Goal: Task Accomplishment & Management: Use online tool/utility

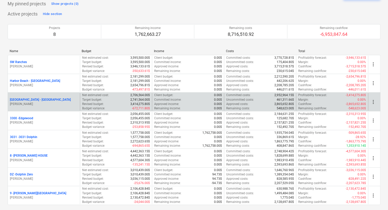
scroll to position [102, 0]
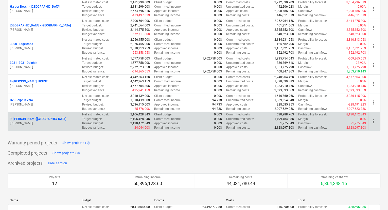
click at [23, 117] on p "9 - [PERSON_NAME][GEOGRAPHIC_DATA]" at bounding box center [38, 119] width 56 height 4
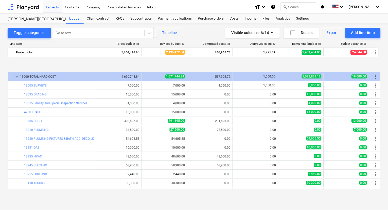
scroll to position [102, 0]
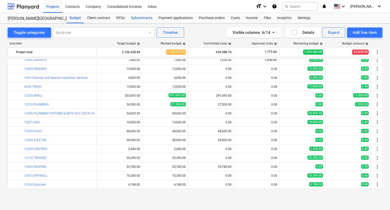
click at [140, 17] on div "Subcontracts" at bounding box center [141, 18] width 27 height 10
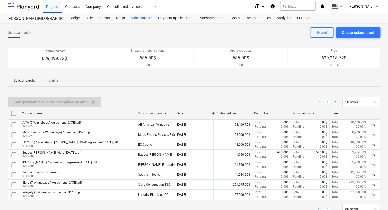
scroll to position [17, 0]
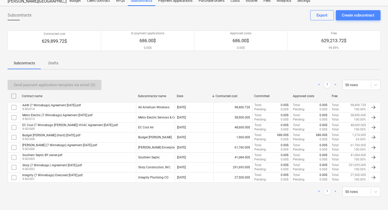
click at [357, 16] on div "Create subcontract" at bounding box center [358, 15] width 32 height 7
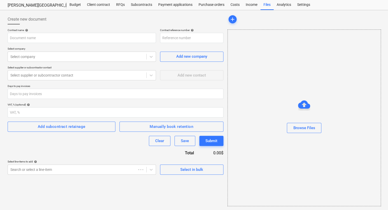
type input "9-SO-015"
type input "Custom (7 Winnebago) Agreement [DATE].pdf"
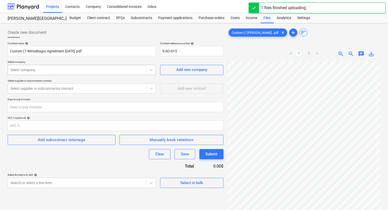
click at [64, 68] on div at bounding box center [76, 69] width 133 height 5
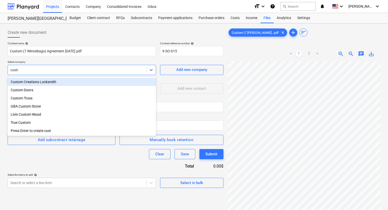
type input "custom"
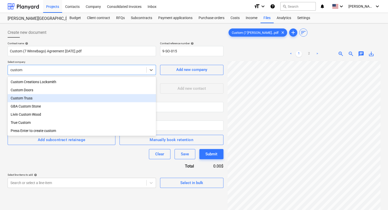
click at [31, 97] on div "Custom Truss" at bounding box center [82, 98] width 148 height 8
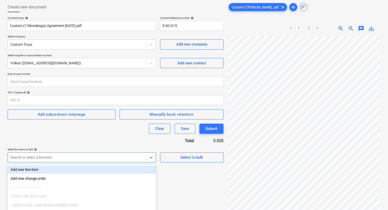
click at [84, 157] on body "Projects Contacts Company Consolidated Invoices Inbox format_size keyboard_arro…" at bounding box center [194, 80] width 388 height 210
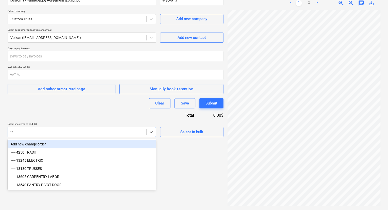
scroll to position [50, 0]
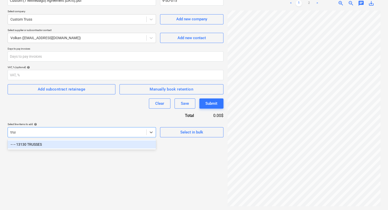
type input "truss"
click at [34, 144] on div "-- -- 13130 TRUSSES" at bounding box center [82, 144] width 148 height 8
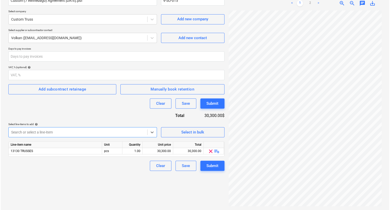
scroll to position [9, 0]
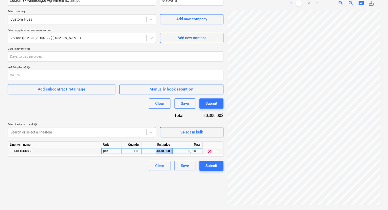
drag, startPoint x: 163, startPoint y: 148, endPoint x: 179, endPoint y: 149, distance: 16.2
click at [0, 0] on div "13130 TRUSSES pcs 1.00 30,300.00 30,300.00 clear playlist_add" at bounding box center [0, 0] width 0 height 0
click at [185, 150] on div "30,300.00" at bounding box center [187, 151] width 26 height 6
type input "28360.0"
click at [214, 164] on div "Submit" at bounding box center [212, 165] width 12 height 7
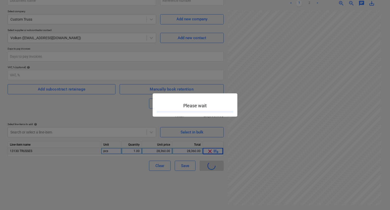
type input "9-SO-015"
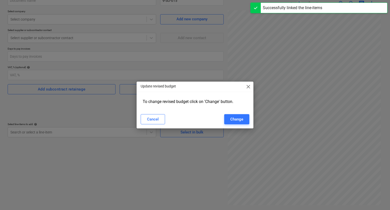
click at [250, 83] on span "close" at bounding box center [248, 86] width 6 height 6
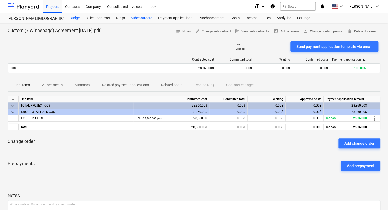
click at [74, 16] on div "Budget" at bounding box center [75, 18] width 18 height 10
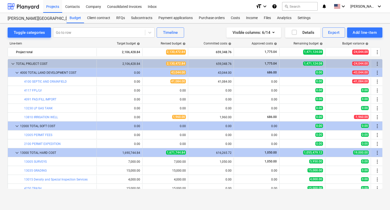
scroll to position [102, 0]
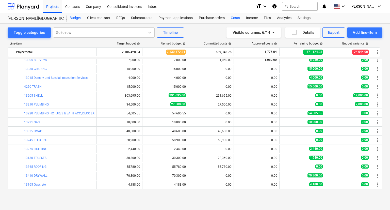
click at [236, 18] on div "Costs" at bounding box center [235, 18] width 15 height 10
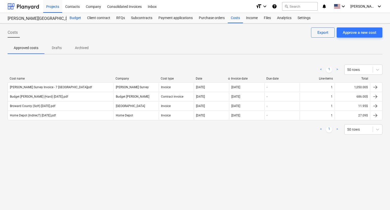
click at [78, 18] on div "Budget" at bounding box center [75, 18] width 18 height 10
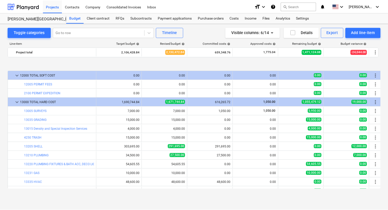
scroll to position [76, 0]
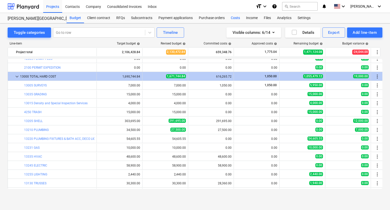
click at [238, 21] on div "Costs" at bounding box center [235, 18] width 15 height 10
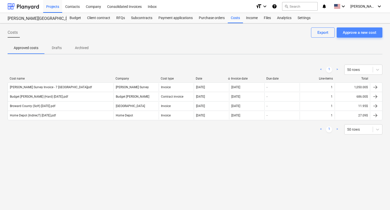
click at [363, 32] on div "Approve a new cost" at bounding box center [359, 32] width 33 height 7
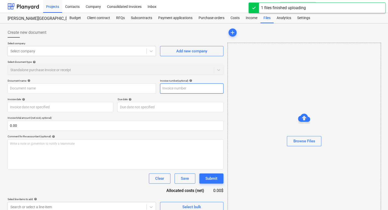
type input "Custom Truss (Hard) [DATE].pdf"
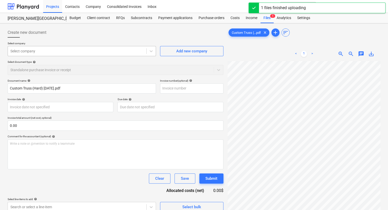
click at [42, 48] on div at bounding box center [76, 50] width 133 height 5
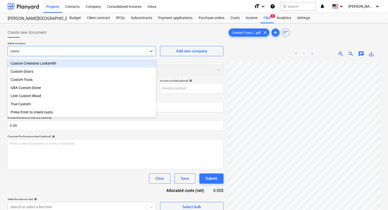
type input "custom"
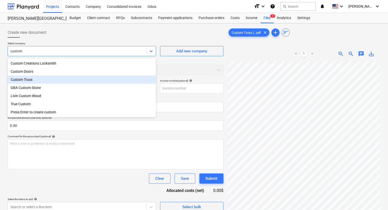
click at [24, 79] on div "Custom Truss" at bounding box center [82, 79] width 148 height 8
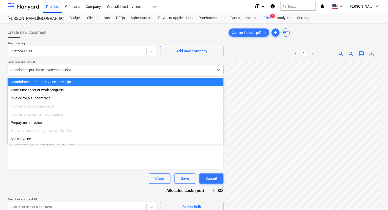
click at [68, 70] on div at bounding box center [110, 69] width 201 height 5
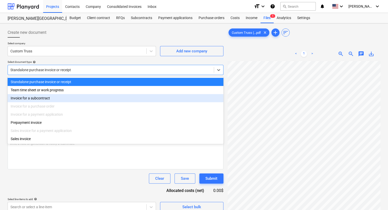
click at [52, 98] on div "Invoice for a subcontract" at bounding box center [116, 98] width 216 height 8
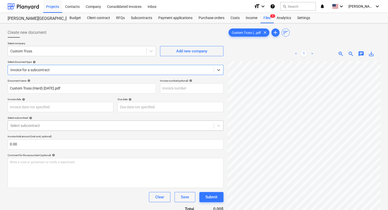
click at [43, 124] on div at bounding box center [110, 125] width 201 height 5
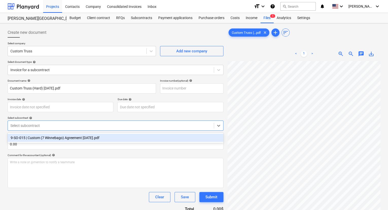
click at [48, 136] on div "9-SO-015 | Custom (7 Winnebago) Agreement [DATE].pdf" at bounding box center [116, 137] width 216 height 8
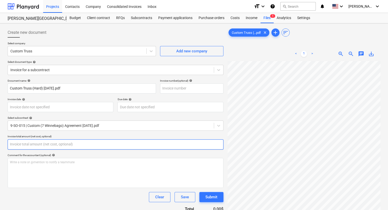
click at [34, 142] on input "text" at bounding box center [116, 144] width 216 height 10
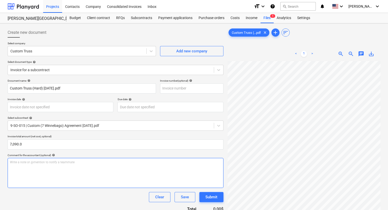
type input "7,090.00"
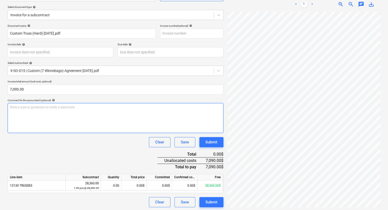
scroll to position [56, 0]
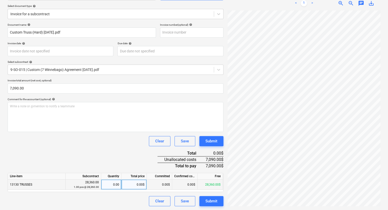
click at [137, 183] on div "0.00$" at bounding box center [134, 184] width 25 height 10
type input "7090"
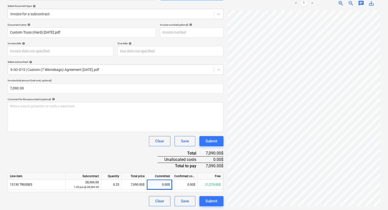
click at [130, 164] on div "Document name help Custom Truss (Hard) [DATE].pdf Invoice number (optional) hel…" at bounding box center [116, 114] width 216 height 183
click at [160, 199] on div "Clear" at bounding box center [159, 200] width 9 height 7
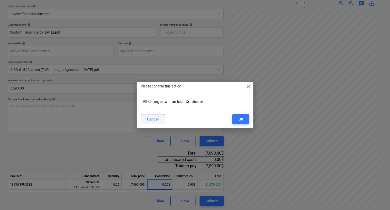
click at [154, 119] on div "Cancel" at bounding box center [153, 119] width 12 height 7
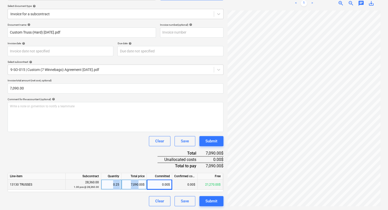
drag, startPoint x: 109, startPoint y: 181, endPoint x: 138, endPoint y: 182, distance: 29.4
click at [0, 0] on div "13130 TRUSSES 28,360.00 1.00 pcs @ 28,360.00 0.25 7,090.00$ 0.00$ 0.00$ 21,270.…" at bounding box center [0, 0] width 0 height 0
click at [130, 183] on div "7,090.00$" at bounding box center [134, 184] width 25 height 10
type input "0"
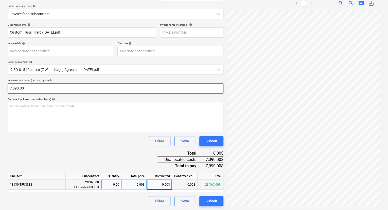
type input "7090"
drag, startPoint x: 26, startPoint y: 87, endPoint x: -7, endPoint y: 86, distance: 33.5
click at [0, 86] on html "Projects Contacts Company Consolidated Invoices Inbox format_size keyboard_arro…" at bounding box center [194, 49] width 388 height 210
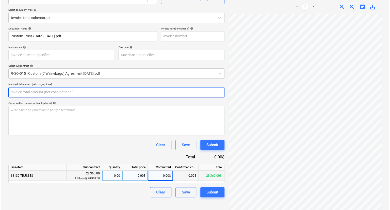
scroll to position [52, 0]
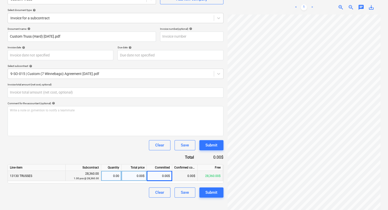
click at [158, 175] on div "0.00$" at bounding box center [159, 176] width 25 height 10
type input "0.00"
drag, startPoint x: 161, startPoint y: 179, endPoint x: 162, endPoint y: 176, distance: 2.6
click at [162, 176] on div "0.00$" at bounding box center [159, 176] width 25 height 10
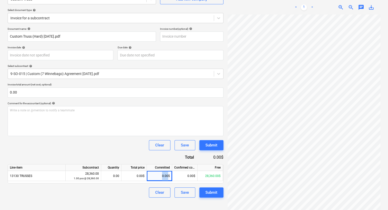
drag, startPoint x: 162, startPoint y: 176, endPoint x: 180, endPoint y: 170, distance: 19.8
click at [0, 0] on div "13130 TRUSSES 28,360.00 1.00 pcs @ 28,360.00 0.00 0.00$ 0.00$ 0.00$ 28,360.00$" at bounding box center [0, 0] width 0 height 0
click at [160, 175] on div "0.00$" at bounding box center [159, 176] width 25 height 10
click at [163, 175] on div "0.00$" at bounding box center [159, 176] width 25 height 10
drag, startPoint x: 144, startPoint y: 176, endPoint x: 140, endPoint y: 175, distance: 4.3
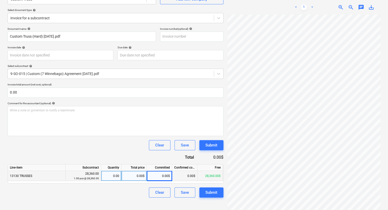
click at [140, 175] on div "0.00$" at bounding box center [134, 176] width 25 height 10
click at [165, 174] on div "0.00$" at bounding box center [159, 176] width 25 height 10
click at [142, 174] on div "0.00$" at bounding box center [134, 176] width 25 height 10
type input "7090"
click at [104, 179] on div "0.25" at bounding box center [111, 176] width 16 height 10
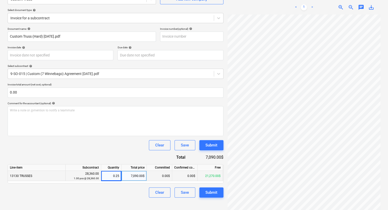
drag, startPoint x: 131, startPoint y: 176, endPoint x: 147, endPoint y: 176, distance: 16.0
click at [0, 0] on div "13130 TRUSSES 28,360.00 1.00 pcs @ 28,360.00 0.25 7,090.00$ 0.00$ 0.00$ 21,270.…" at bounding box center [0, 0] width 0 height 0
drag, startPoint x: 106, startPoint y: 177, endPoint x: 115, endPoint y: 176, distance: 8.7
click at [115, 176] on div "0.25" at bounding box center [111, 176] width 16 height 10
click at [161, 190] on div "Clear" at bounding box center [159, 192] width 9 height 7
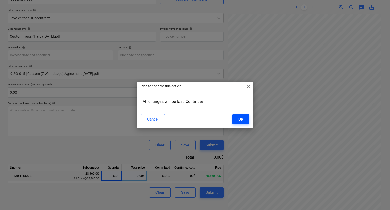
click at [246, 118] on button "OK" at bounding box center [240, 119] width 17 height 10
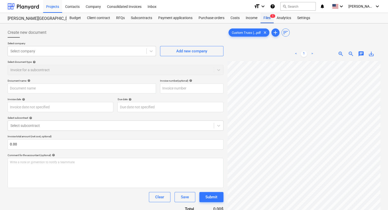
click at [267, 19] on div "Files 1" at bounding box center [267, 18] width 13 height 10
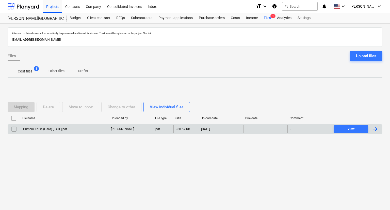
click at [13, 127] on input "checkbox" at bounding box center [14, 129] width 8 height 8
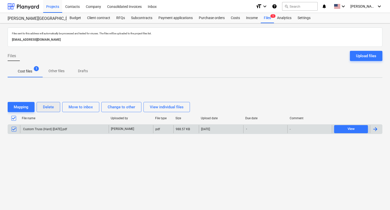
click at [52, 106] on div "Delete" at bounding box center [48, 107] width 11 height 7
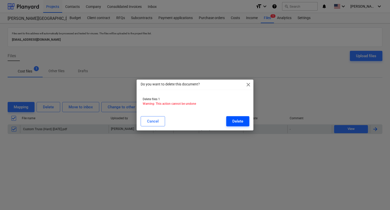
click at [230, 121] on button "Delete" at bounding box center [237, 121] width 23 height 10
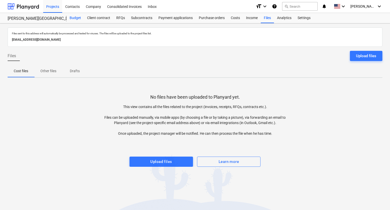
click at [71, 17] on div "Budget" at bounding box center [75, 18] width 18 height 10
